Goal: Task Accomplishment & Management: Use online tool/utility

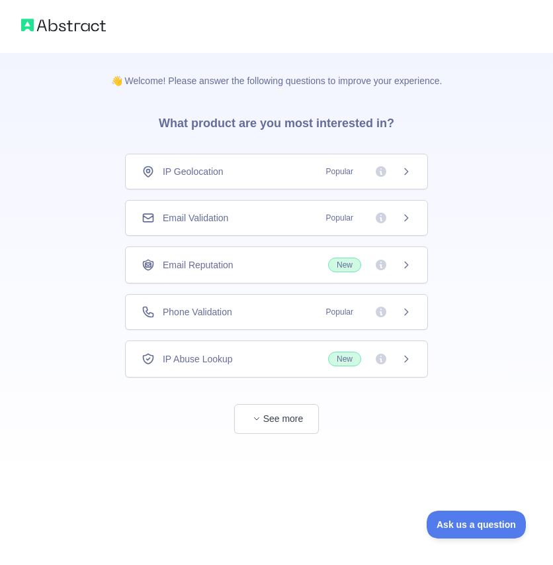
click at [168, 200] on div "Email Validation Popular" at bounding box center [276, 218] width 303 height 36
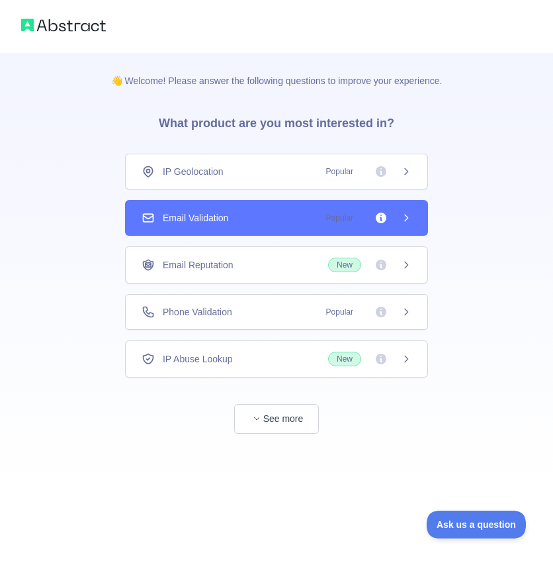
click at [263, 211] on div "Email Validation Popular" at bounding box center [277, 217] width 270 height 13
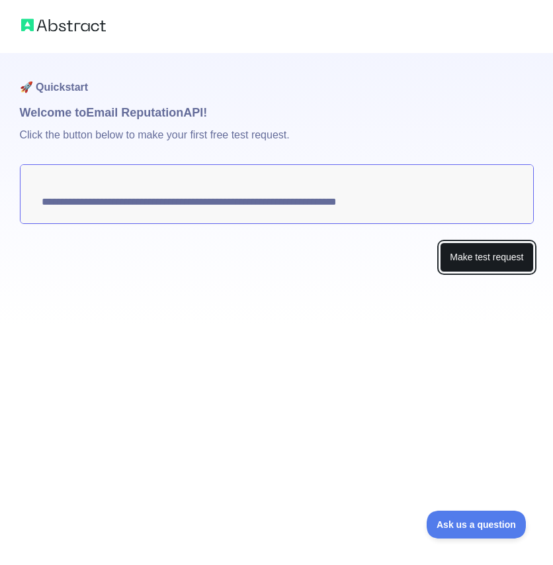
click at [498, 242] on button "Make test request" at bounding box center [486, 257] width 93 height 30
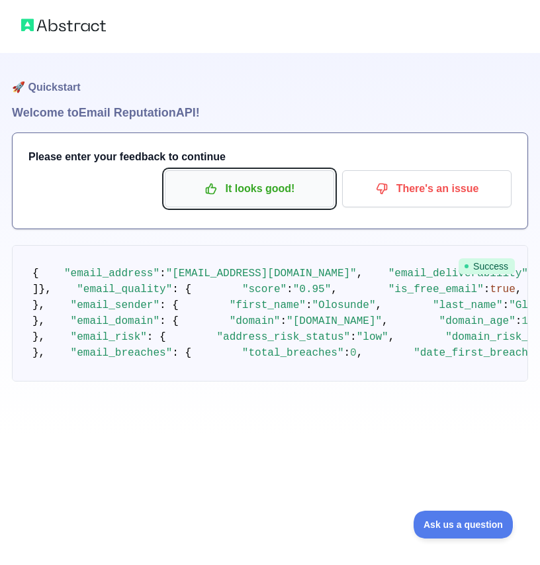
click at [324, 177] on p "It looks good!" at bounding box center [250, 188] width 150 height 23
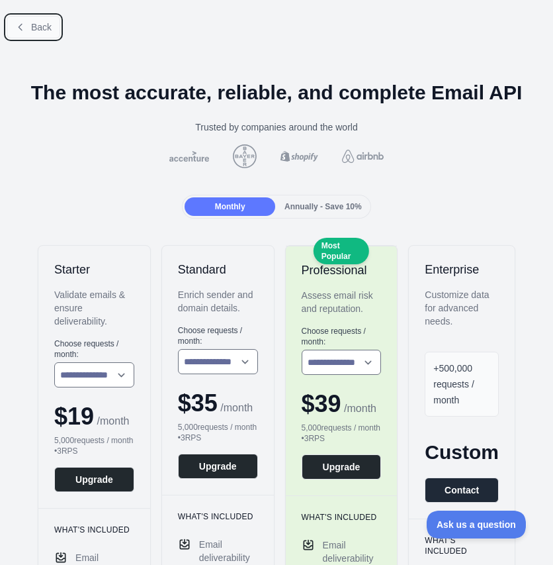
click at [19, 17] on button "Back" at bounding box center [34, 27] width 54 height 23
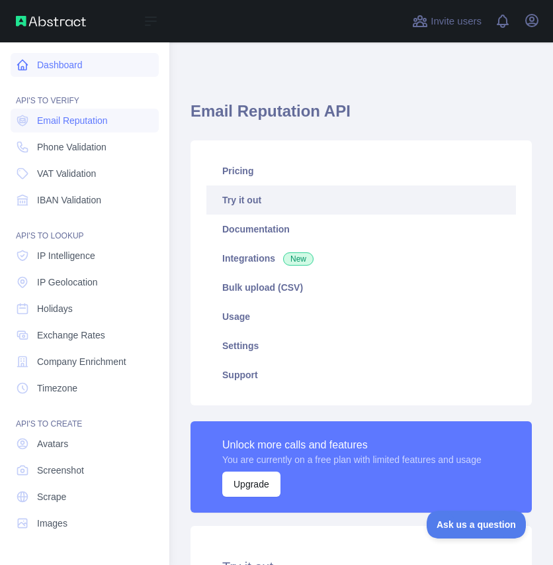
click at [37, 53] on link "Dashboard" at bounding box center [85, 65] width 148 height 24
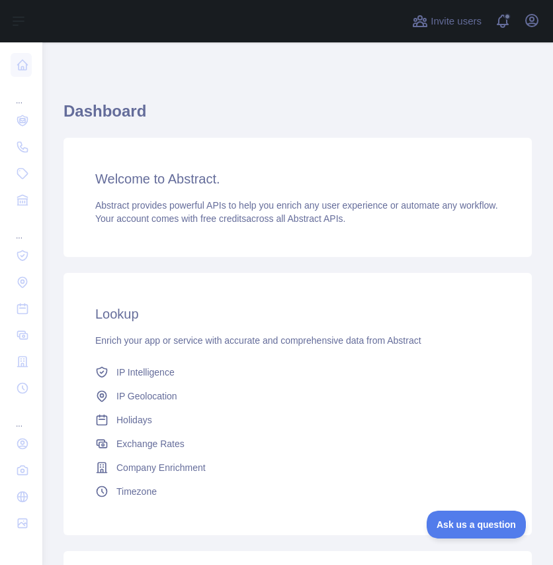
scroll to position [50, 0]
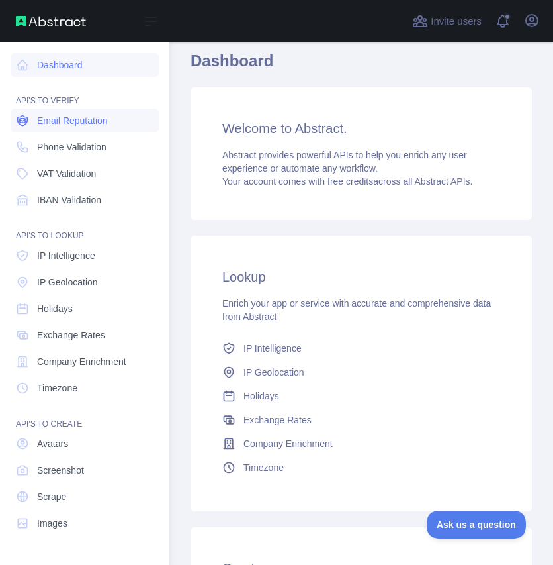
click at [52, 114] on span "Email Reputation" at bounding box center [72, 120] width 71 height 13
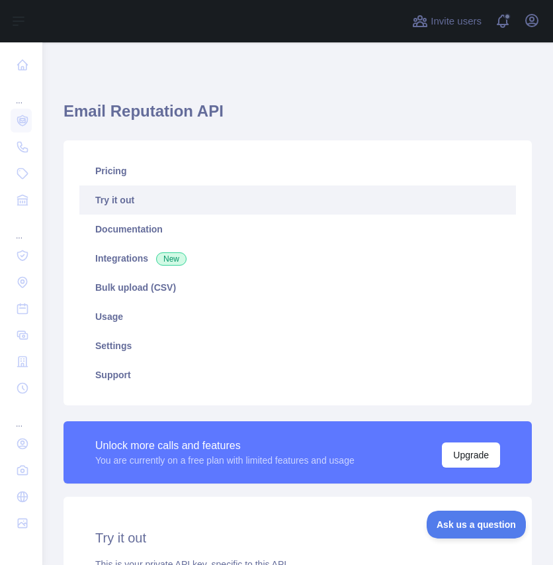
drag, startPoint x: 91, startPoint y: 331, endPoint x: 181, endPoint y: 332, distance: 89.4
copy span "0a92159344024b2c8bc06b8a067017a6"
